Goal: Task Accomplishment & Management: Complete application form

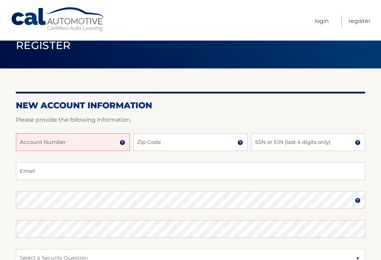
scroll to position [19, 0]
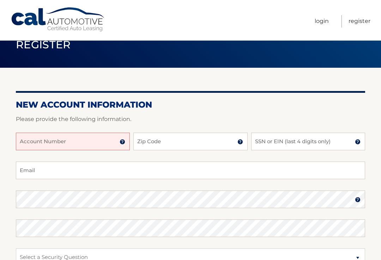
click at [103, 142] on input "Account Number" at bounding box center [73, 142] width 114 height 18
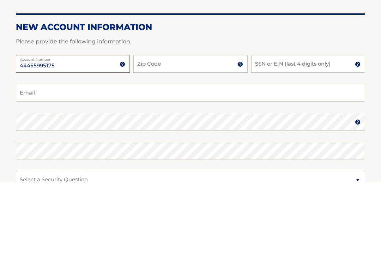
type input "44455995175"
click at [214, 133] on input "Zip Code" at bounding box center [190, 142] width 114 height 18
type input "33446"
click at [331, 133] on input "SSN or EIN (last 4 digits only)" at bounding box center [308, 142] width 114 height 18
type input "0276"
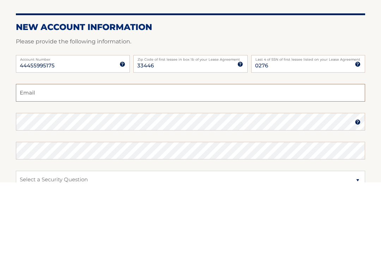
click at [36, 161] on input "Email" at bounding box center [190, 170] width 349 height 18
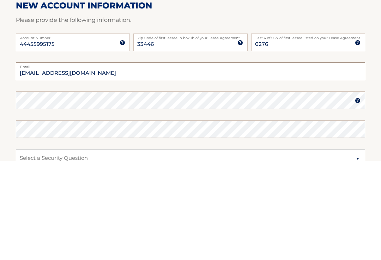
type input "[EMAIL_ADDRESS][DOMAIN_NAME]"
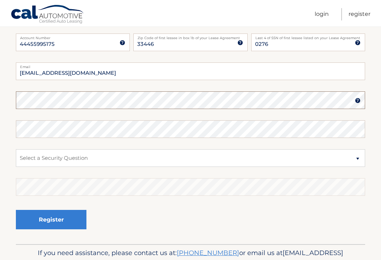
scroll to position [117, 0]
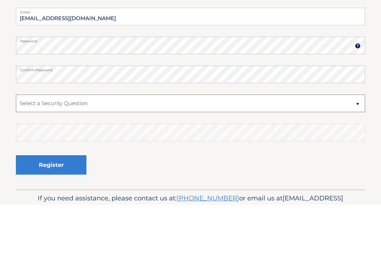
click at [28, 149] on select "Select a Security Question What was the name of your elementary school? What is…" at bounding box center [190, 158] width 349 height 18
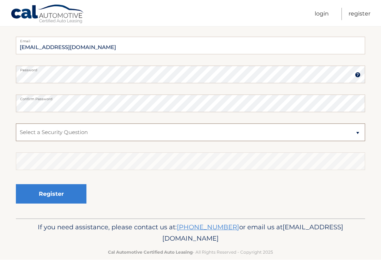
select select "1"
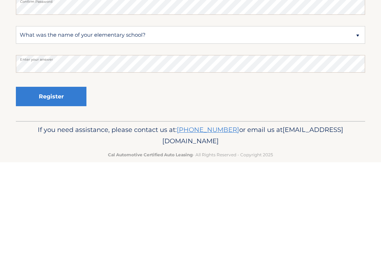
click at [35, 184] on button "Register" at bounding box center [51, 193] width 70 height 19
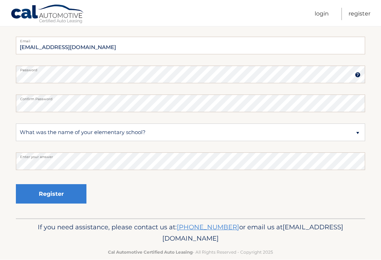
click at [28, 184] on button "Register" at bounding box center [51, 193] width 70 height 19
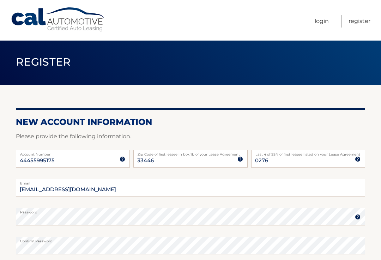
scroll to position [0, 0]
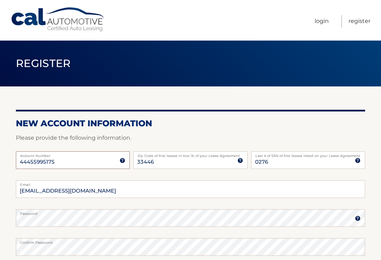
click at [25, 162] on input "44455995175" at bounding box center [73, 160] width 114 height 18
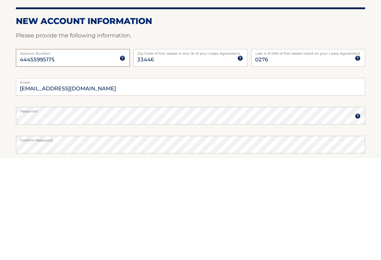
type input "44455995175"
click at [154, 151] on input "33446" at bounding box center [190, 160] width 114 height 18
type input "33446"
click at [269, 151] on input "0276" at bounding box center [308, 160] width 114 height 18
type input "0276"
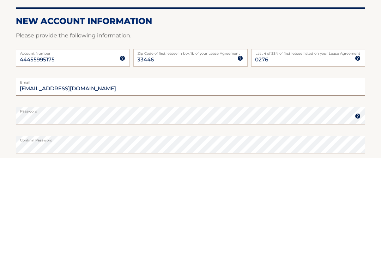
click at [30, 180] on input "[EMAIL_ADDRESS][DOMAIN_NAME]" at bounding box center [190, 189] width 349 height 18
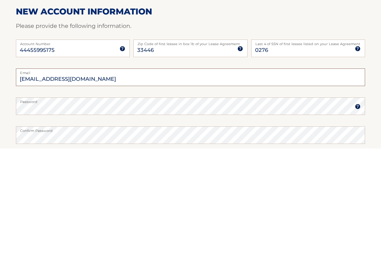
type input "[EMAIL_ADDRESS][DOMAIN_NAME]"
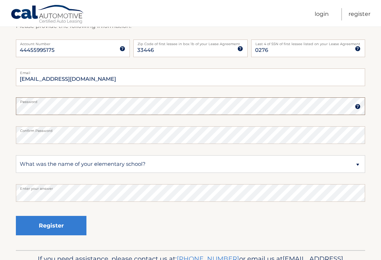
scroll to position [111, 0]
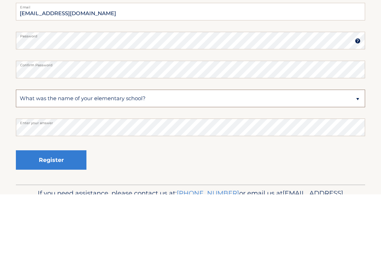
click at [24, 155] on select "Select a Security Question What was the name of your elementary school? What is…" at bounding box center [190, 164] width 349 height 18
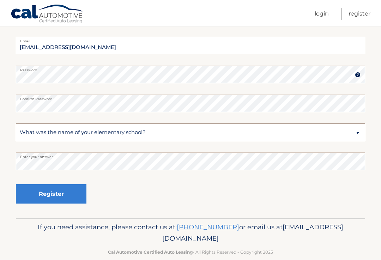
select select "3"
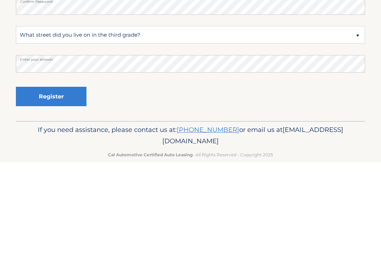
click at [27, 184] on button "Register" at bounding box center [51, 193] width 70 height 19
